Goal: Information Seeking & Learning: Compare options

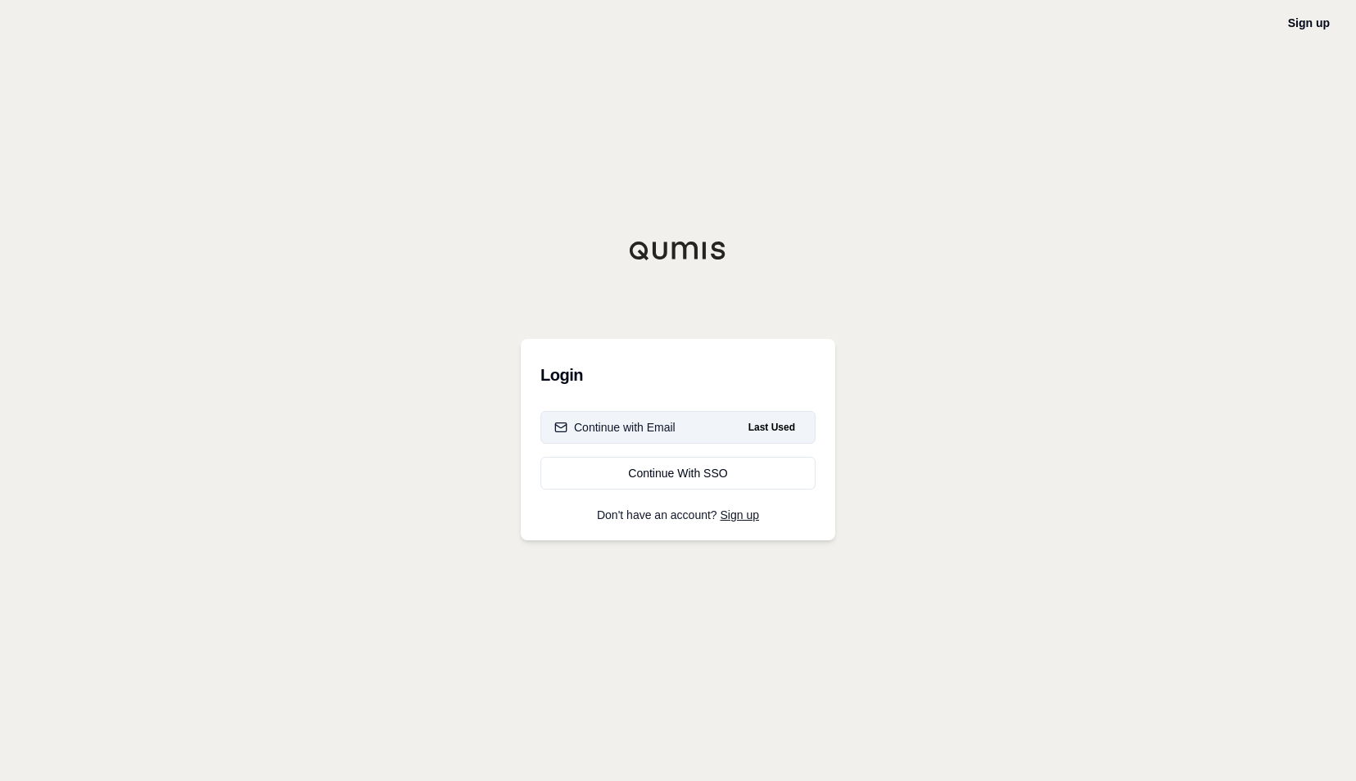
click at [611, 427] on div "Continue with Email" at bounding box center [615, 427] width 121 height 16
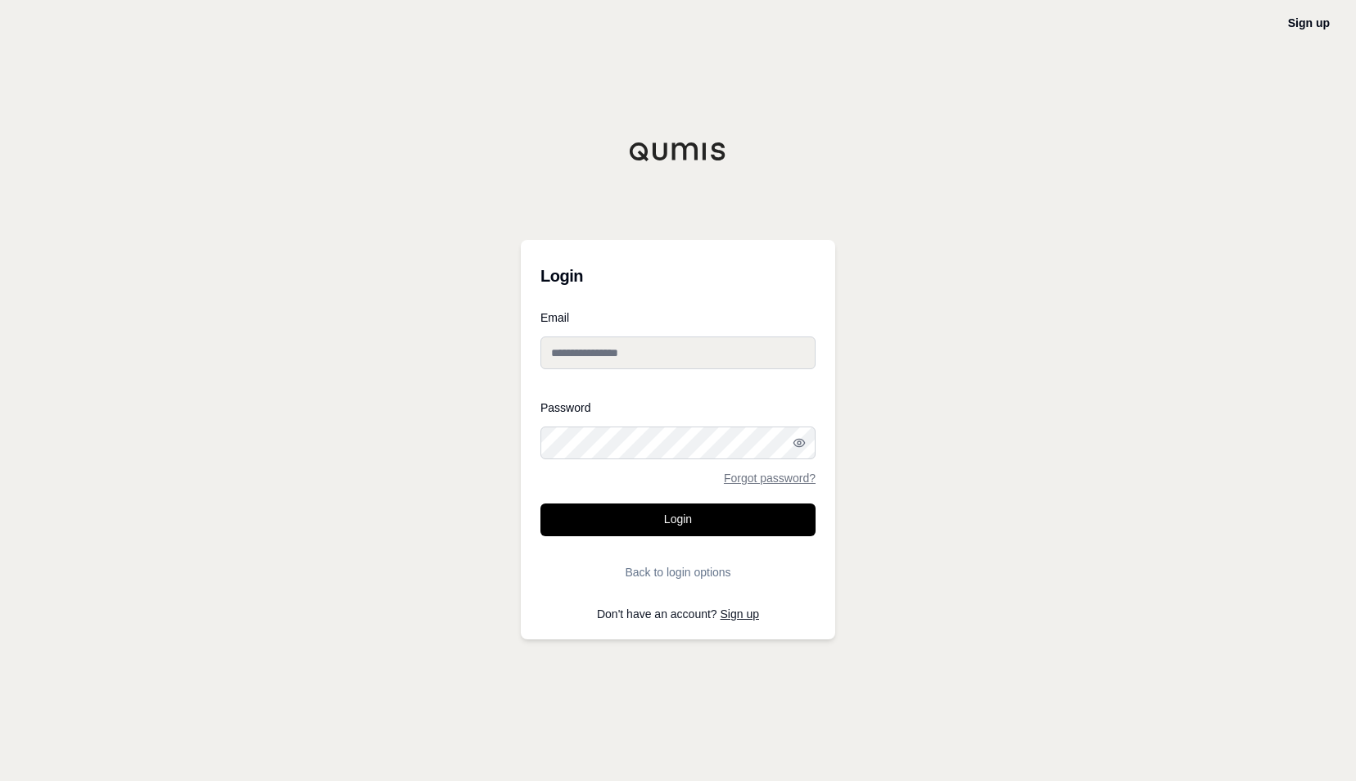
click at [616, 364] on input "Email" at bounding box center [678, 353] width 275 height 33
type input "**********"
click at [541, 504] on button "Login" at bounding box center [678, 520] width 275 height 33
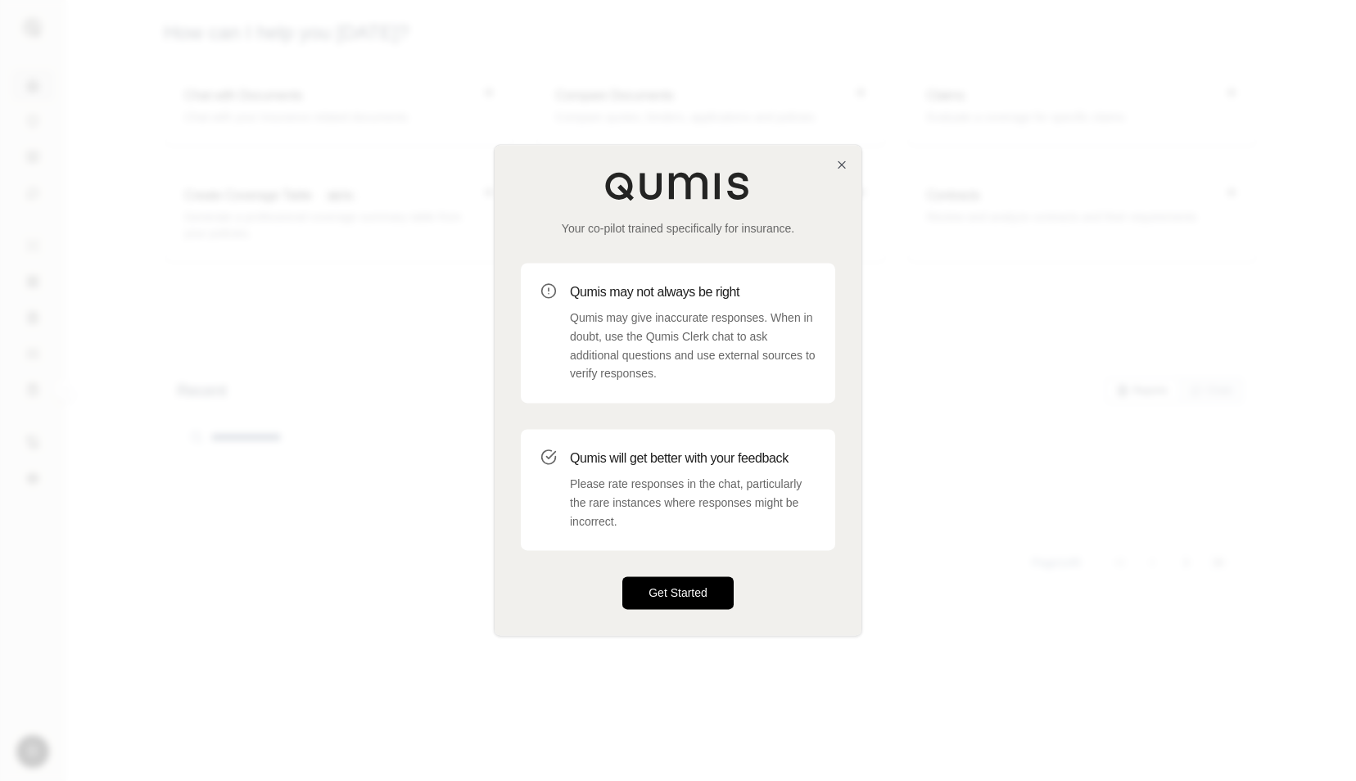
click at [681, 594] on button "Get Started" at bounding box center [678, 593] width 111 height 33
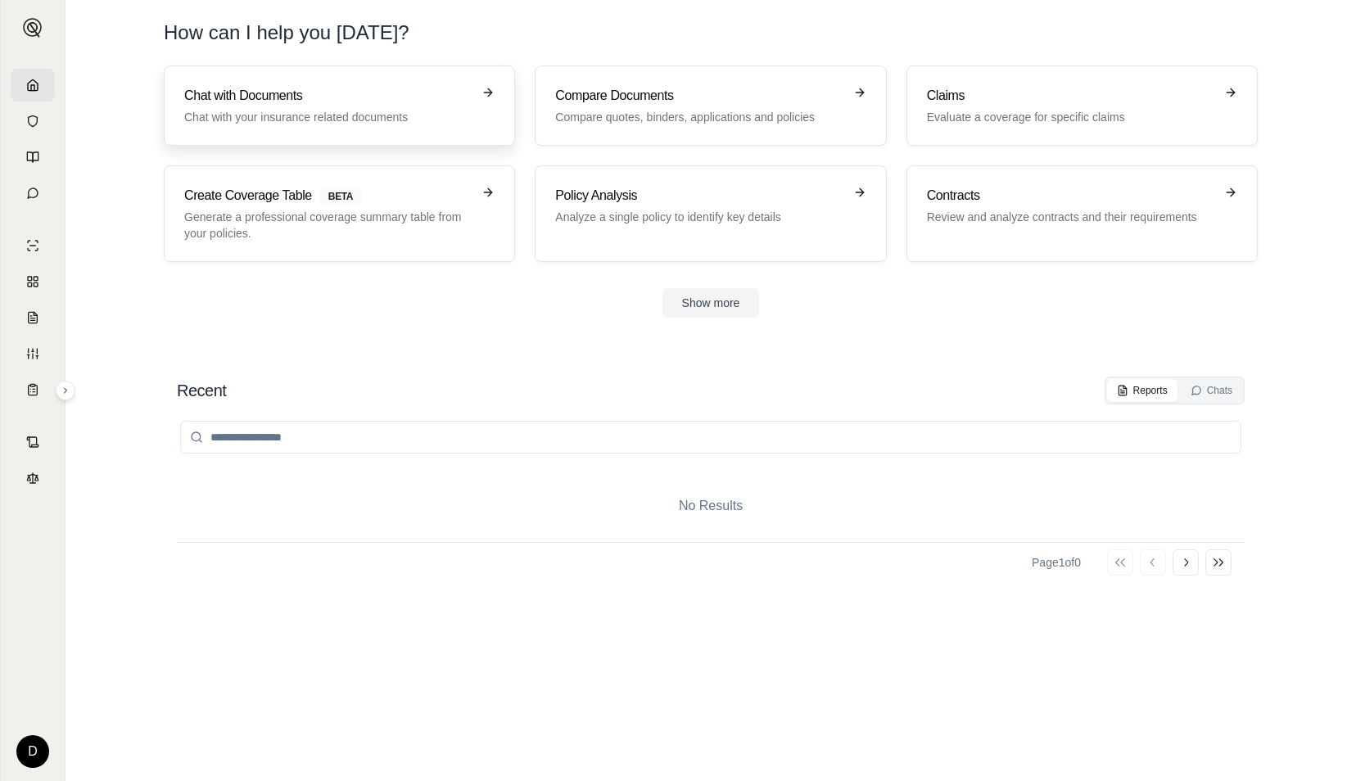
click at [354, 106] on div "Chat with Documents Chat with your insurance related documents" at bounding box center [327, 105] width 287 height 39
click at [656, 98] on h3 "Compare Documents" at bounding box center [698, 96] width 287 height 20
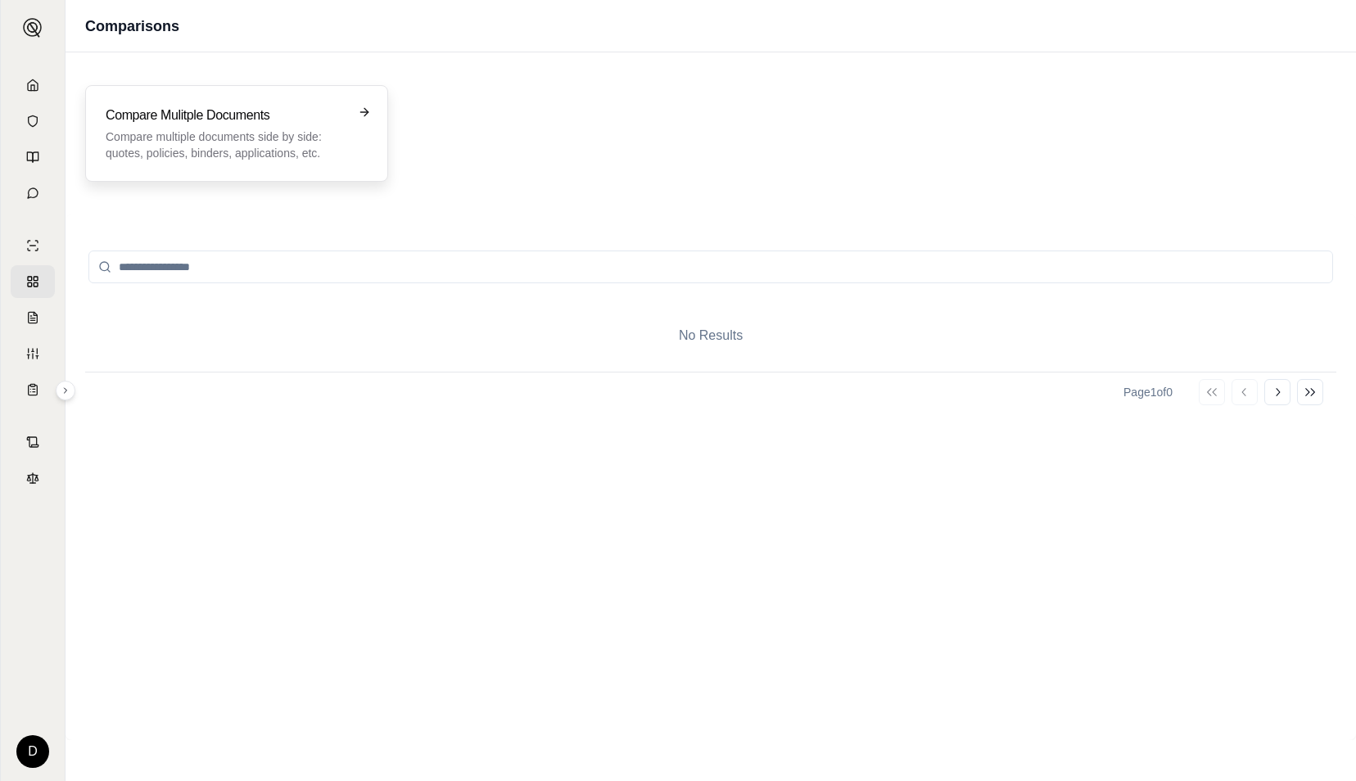
click at [361, 140] on div "Compare Mulitple Documents Compare multiple documents side by side: quotes, pol…" at bounding box center [237, 134] width 262 height 56
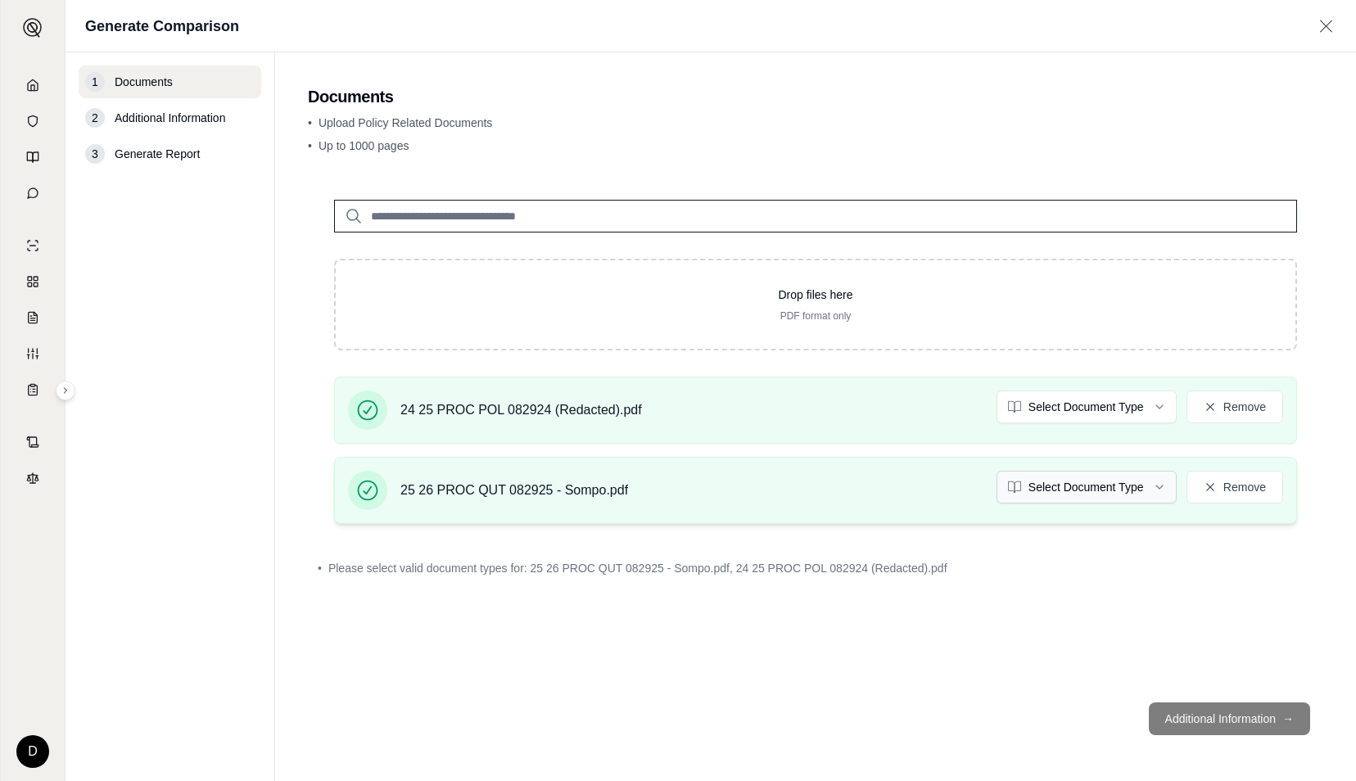
click at [1065, 485] on html "D Generate Comparison 1 Documents 2 Additional Information 3 Generate Report Do…" at bounding box center [678, 390] width 1356 height 781
click at [1096, 411] on html "Document type updated successfully D Generate Comparison 1 Documents 2 Addition…" at bounding box center [678, 390] width 1356 height 781
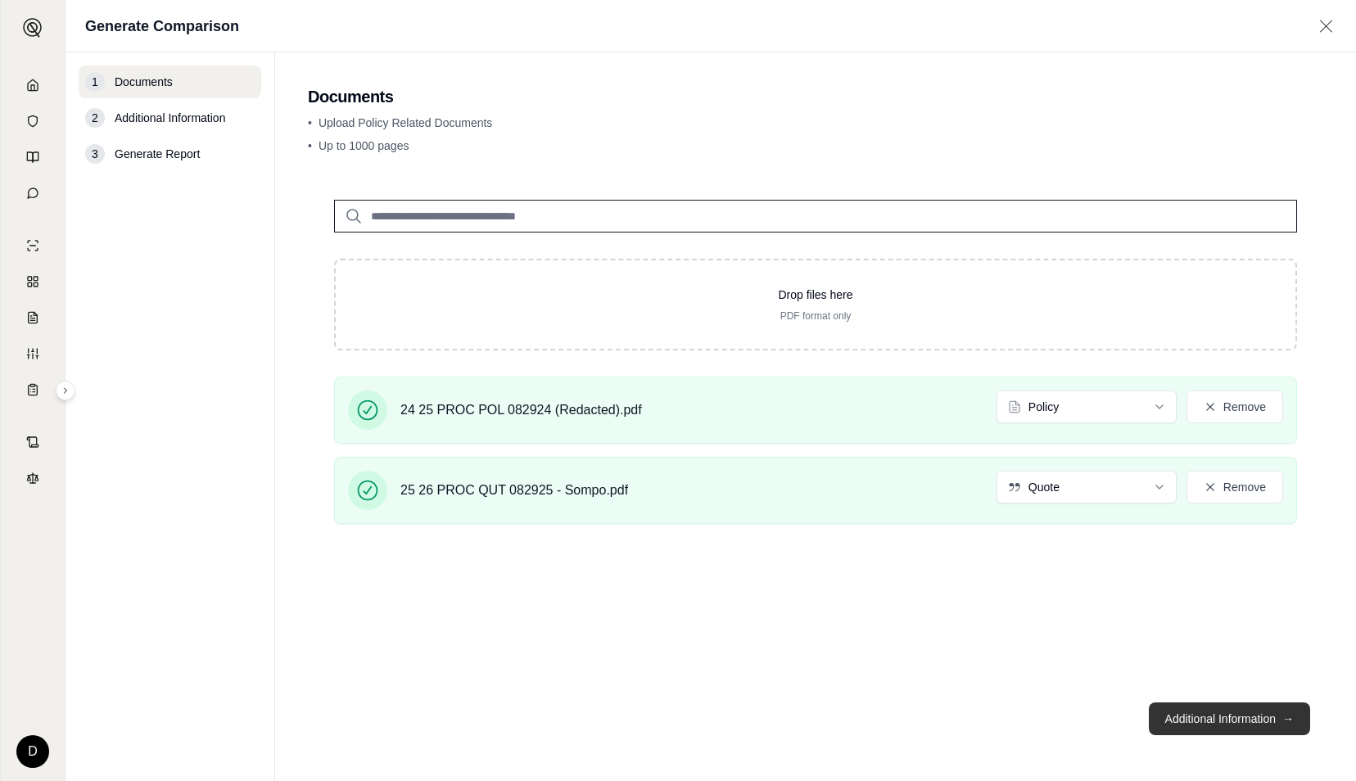
click at [1220, 722] on button "Additional Information →" at bounding box center [1229, 719] width 161 height 33
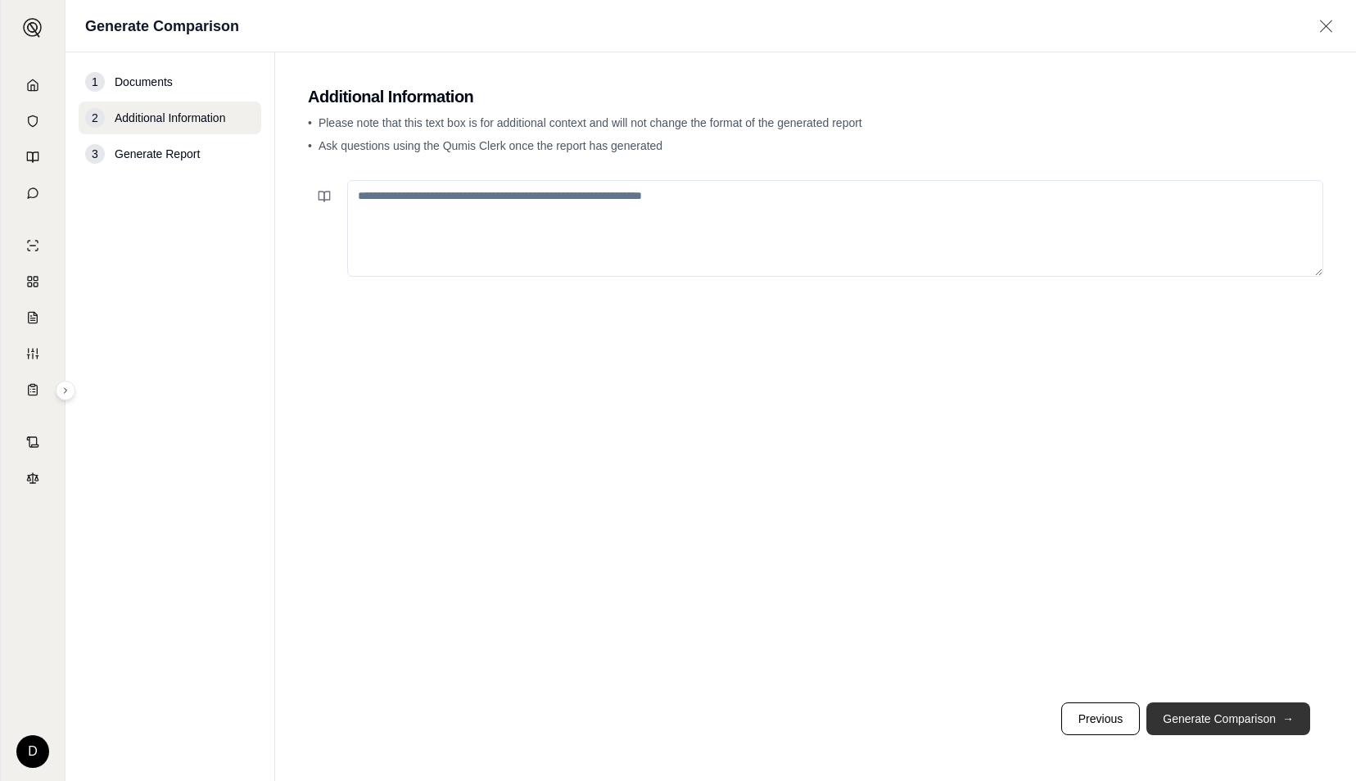
click at [1220, 722] on button "Generate Comparison →" at bounding box center [1229, 719] width 164 height 33
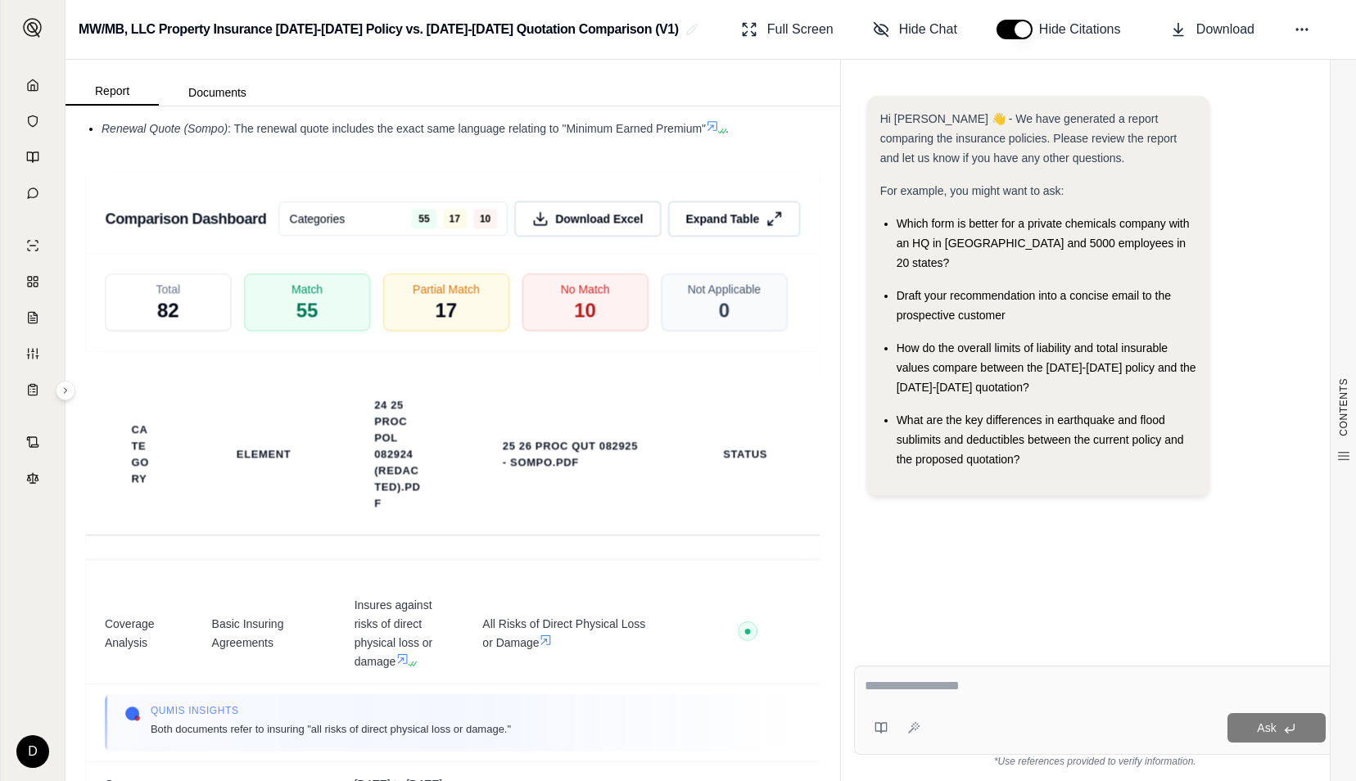
scroll to position [2900, 0]
click at [595, 333] on div "No Match 10" at bounding box center [585, 302] width 133 height 61
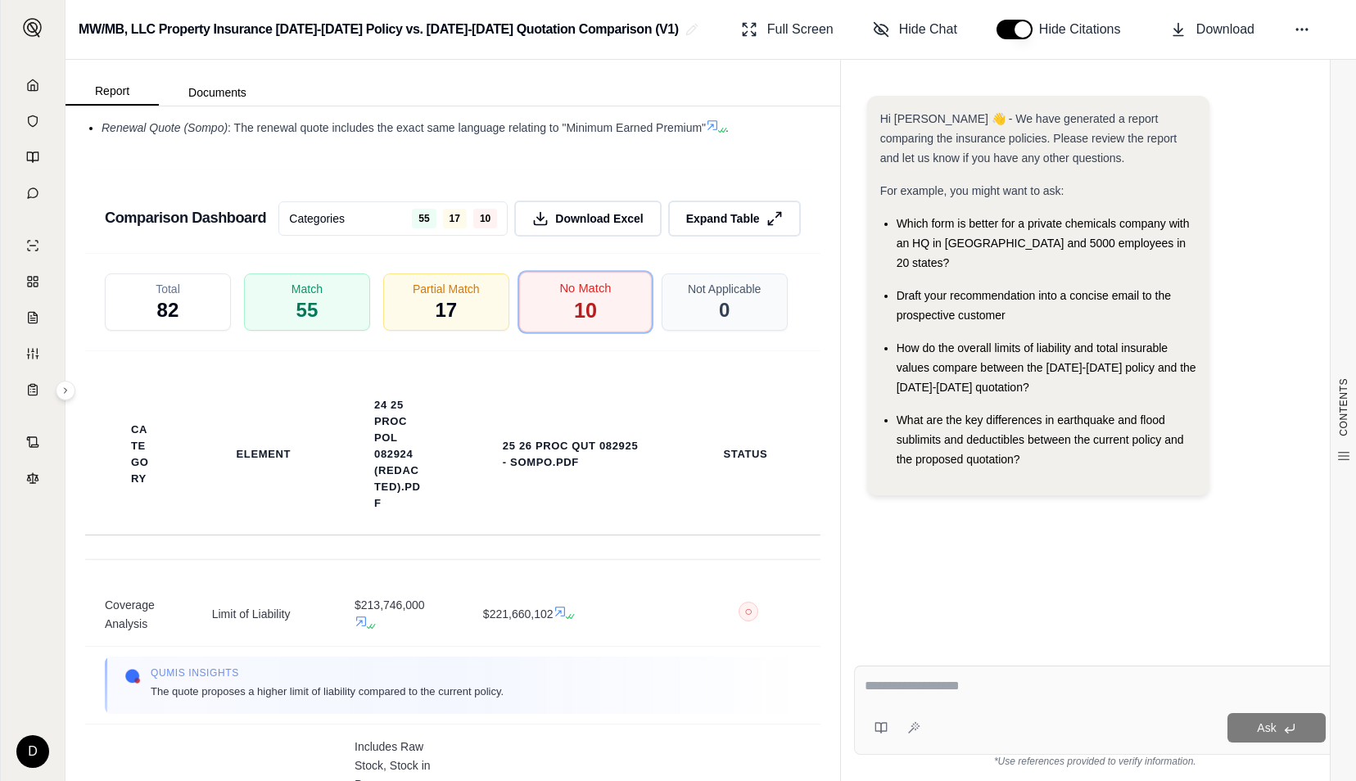
click at [577, 325] on span "10" at bounding box center [585, 311] width 23 height 28
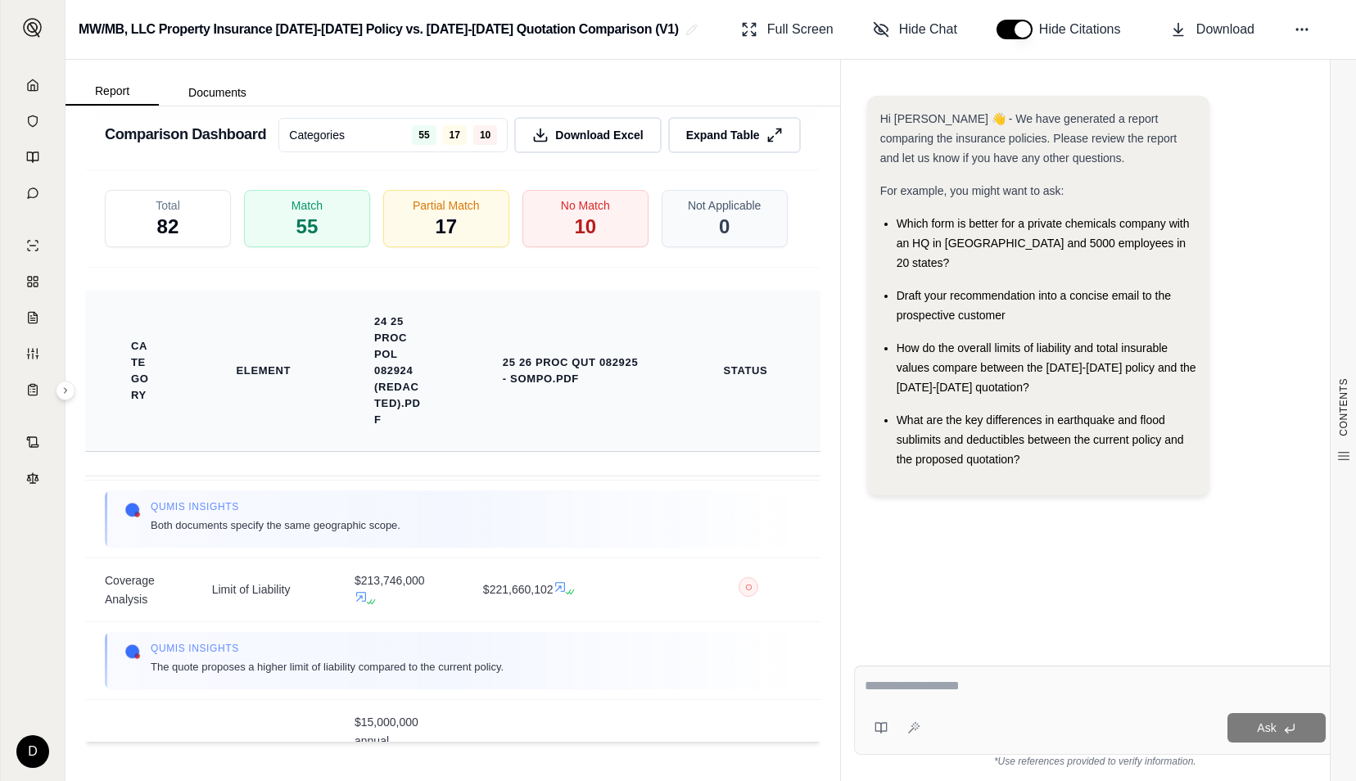
scroll to position [512, 0]
click at [578, 242] on span "10" at bounding box center [585, 228] width 23 height 28
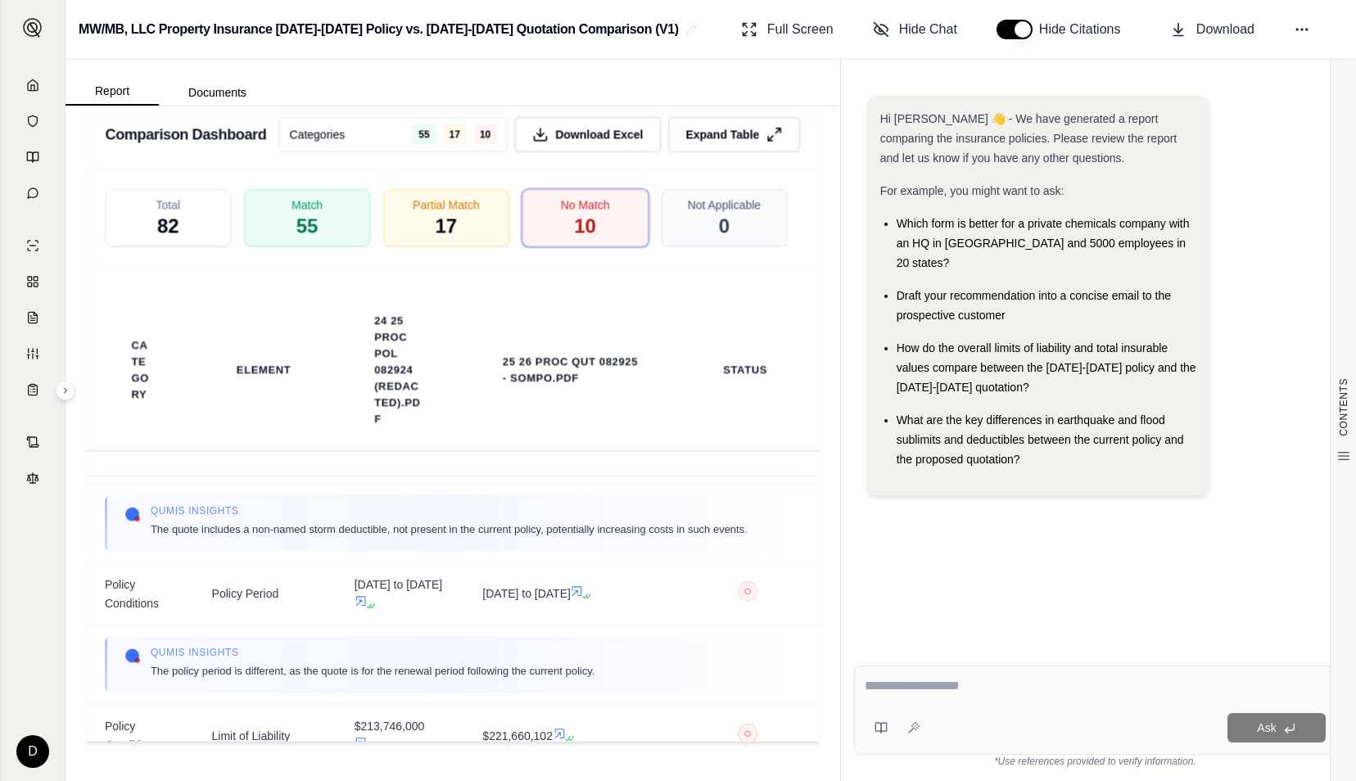
click at [948, 690] on textarea at bounding box center [1095, 687] width 461 height 20
type textarea "**********"
click at [1255, 737] on button "Ask" at bounding box center [1277, 727] width 98 height 29
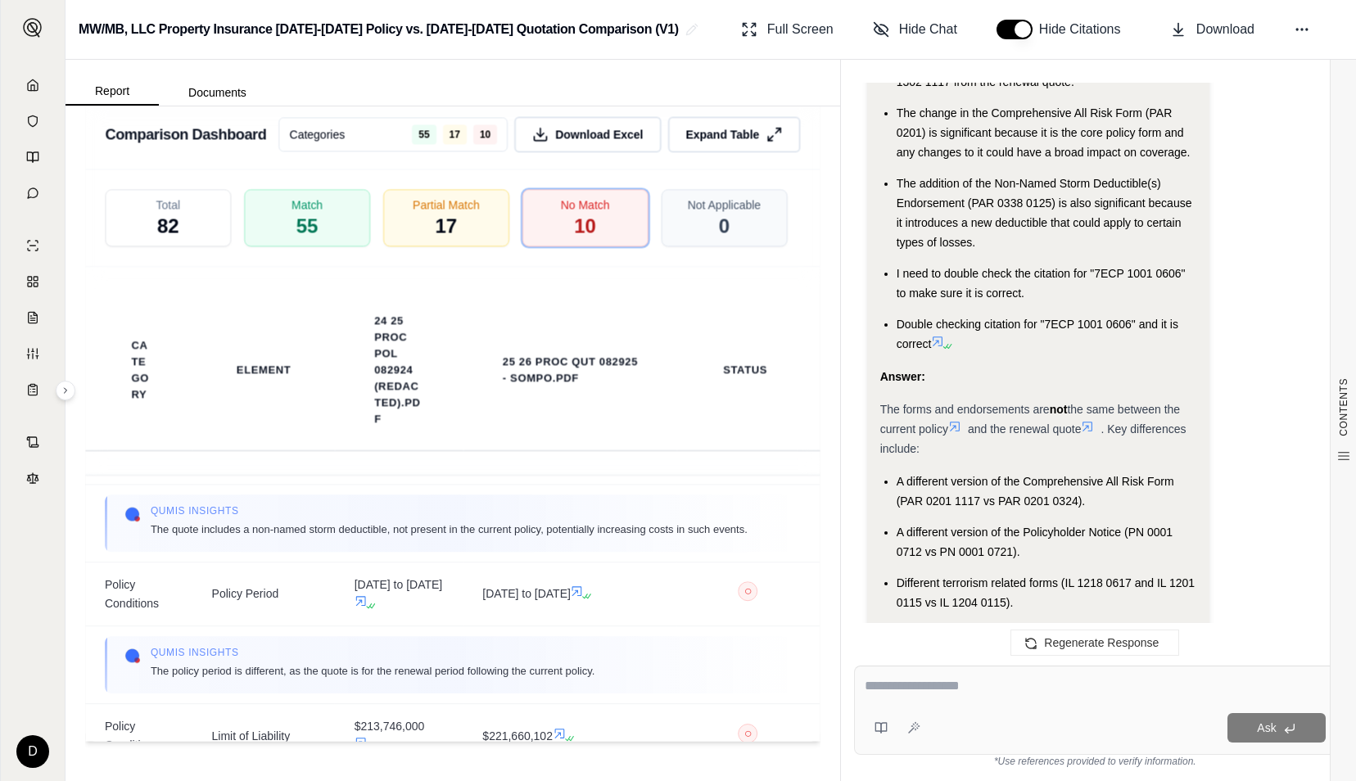
scroll to position [4457, 0]
click at [968, 700] on div at bounding box center [1096, 689] width 462 height 25
click at [915, 685] on textarea at bounding box center [1096, 687] width 462 height 20
type textarea "**********"
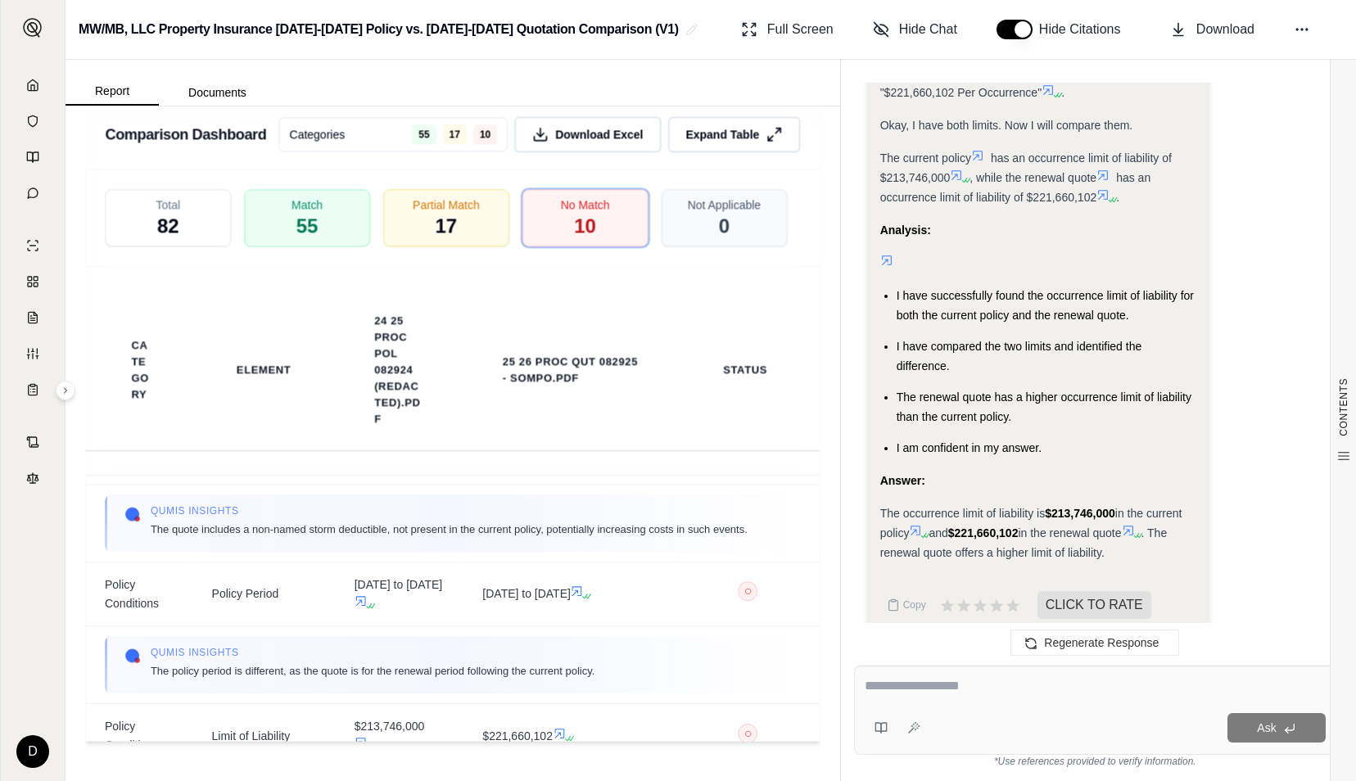
scroll to position [5258, 0]
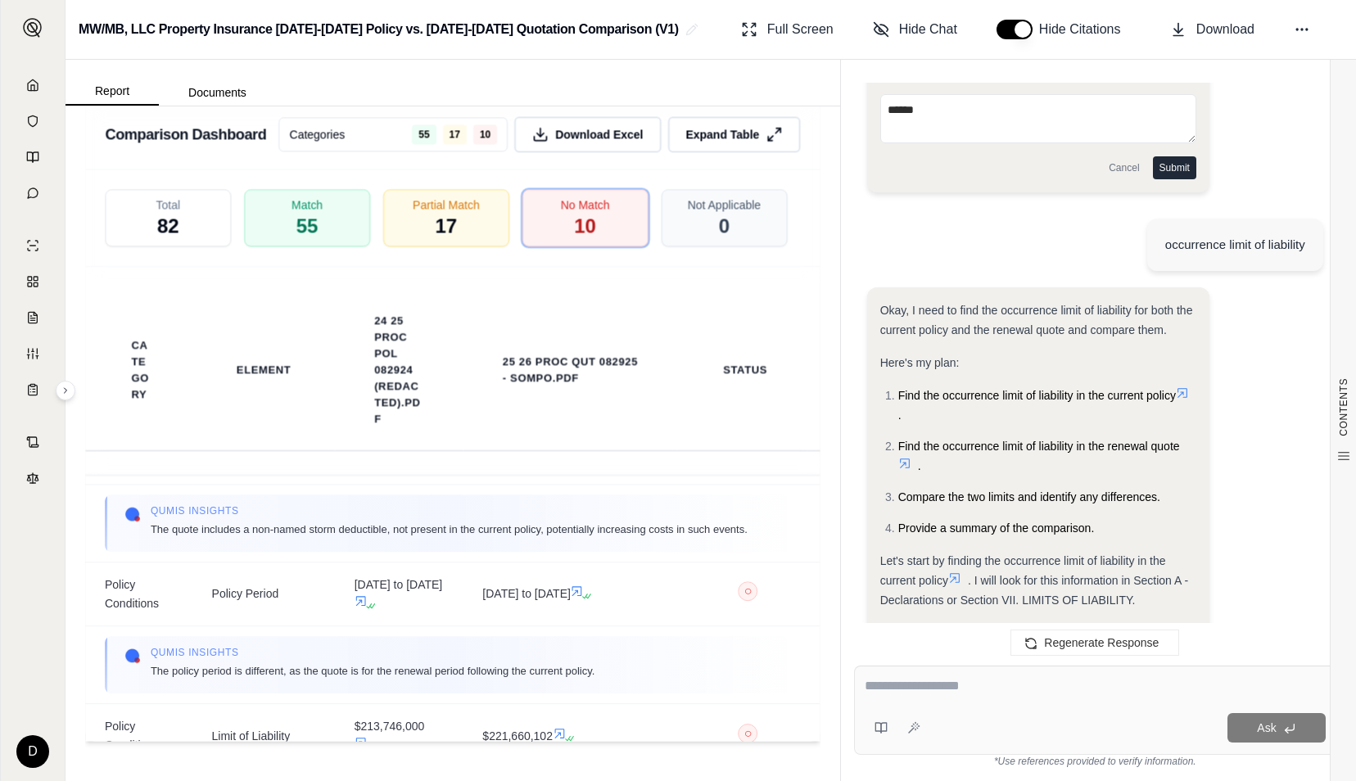
type textarea "******"
click at [915, 685] on textarea at bounding box center [1095, 687] width 461 height 20
type textarea "*"
type textarea "**********"
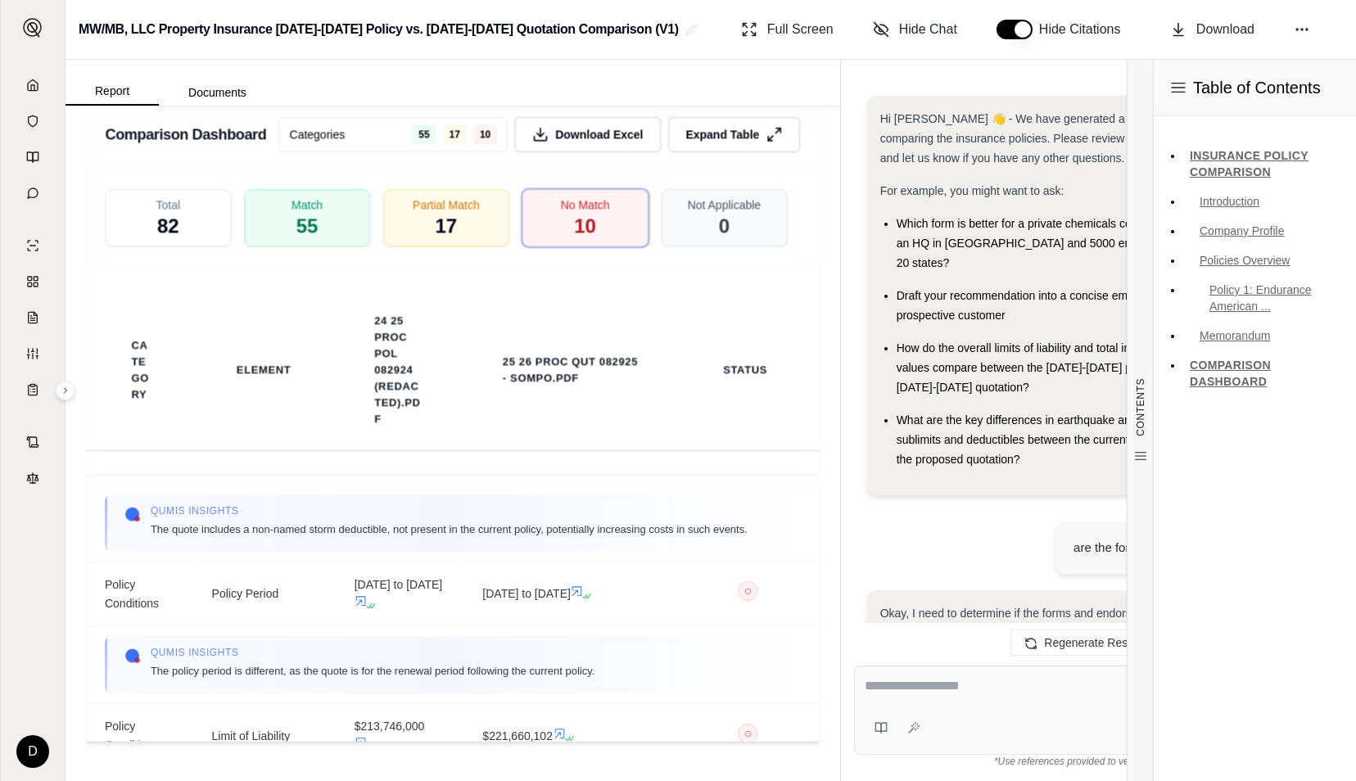
scroll to position [0, 0]
